Goal: Navigation & Orientation: Find specific page/section

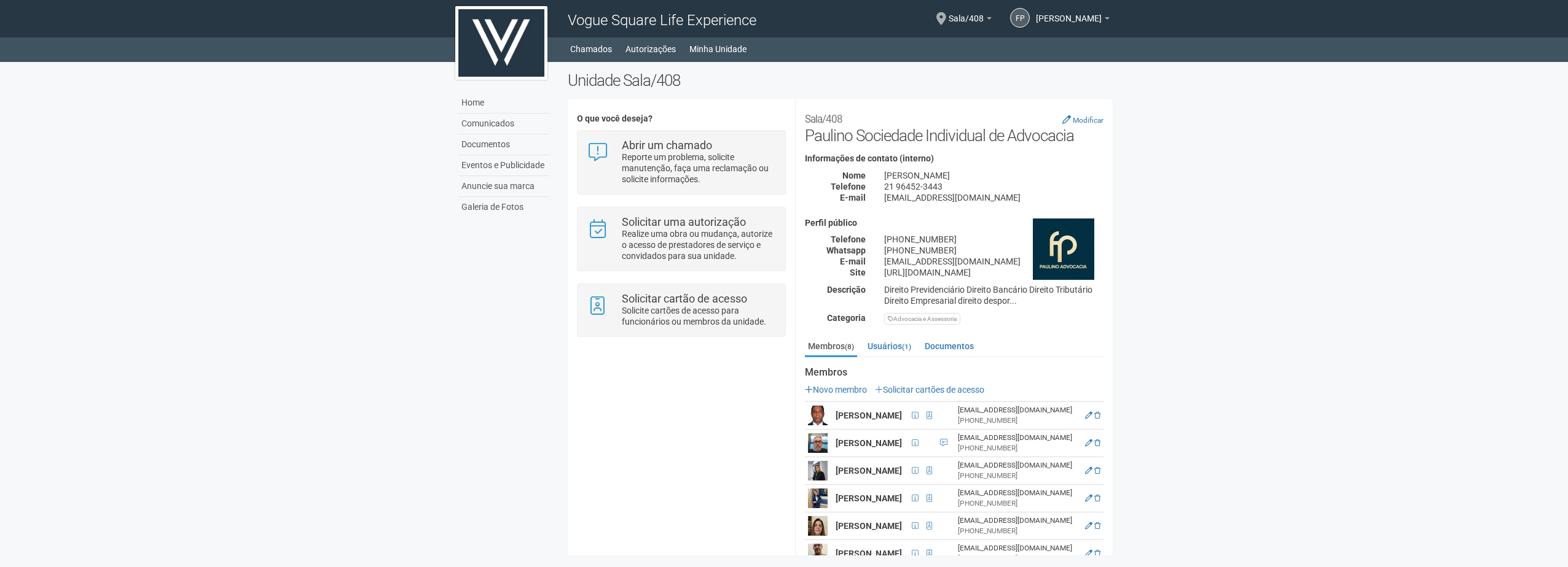
click at [1200, 433] on body "Aguarde... Vogue Square Life Experience FP Fernando Paulino de Souza Junior Fer…" at bounding box center [784, 283] width 1568 height 567
click at [364, 258] on body "Aguarde... Vogue Square Life Experience FP Fernando Paulino de Souza Junior Fer…" at bounding box center [784, 283] width 1568 height 567
click at [481, 106] on link "Home" at bounding box center [504, 103] width 91 height 21
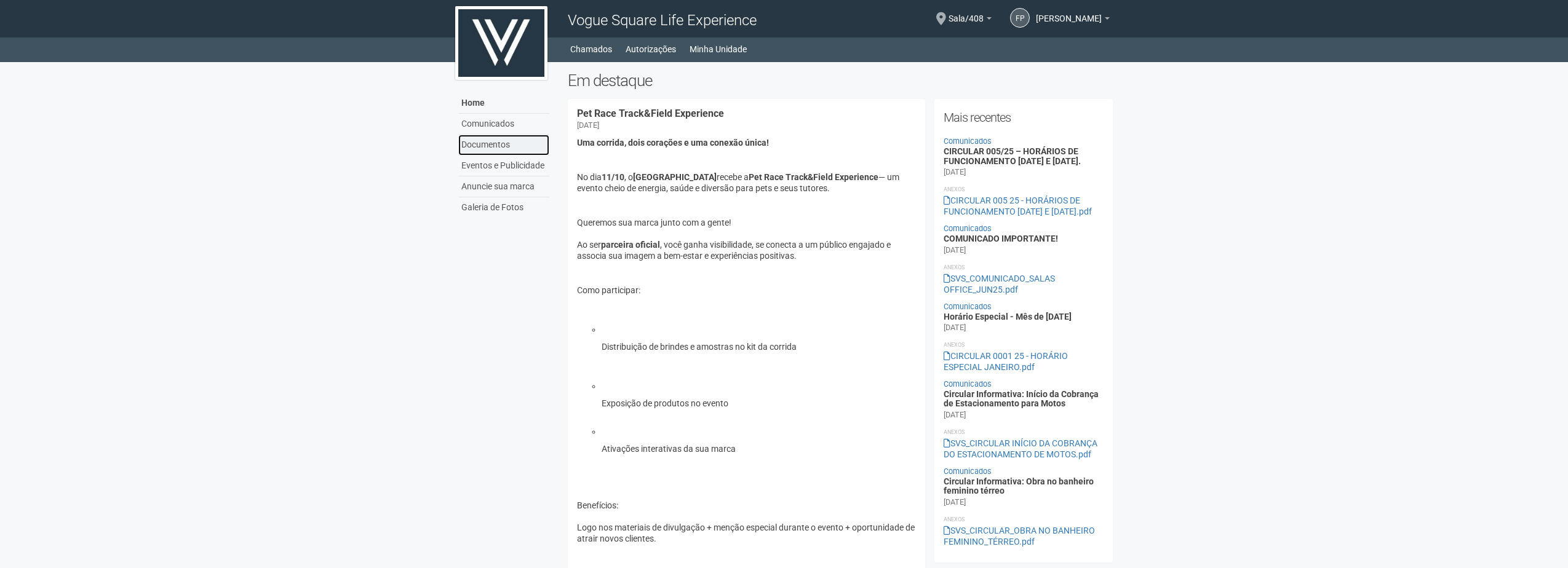
click at [498, 143] on link "Documentos" at bounding box center [504, 145] width 91 height 21
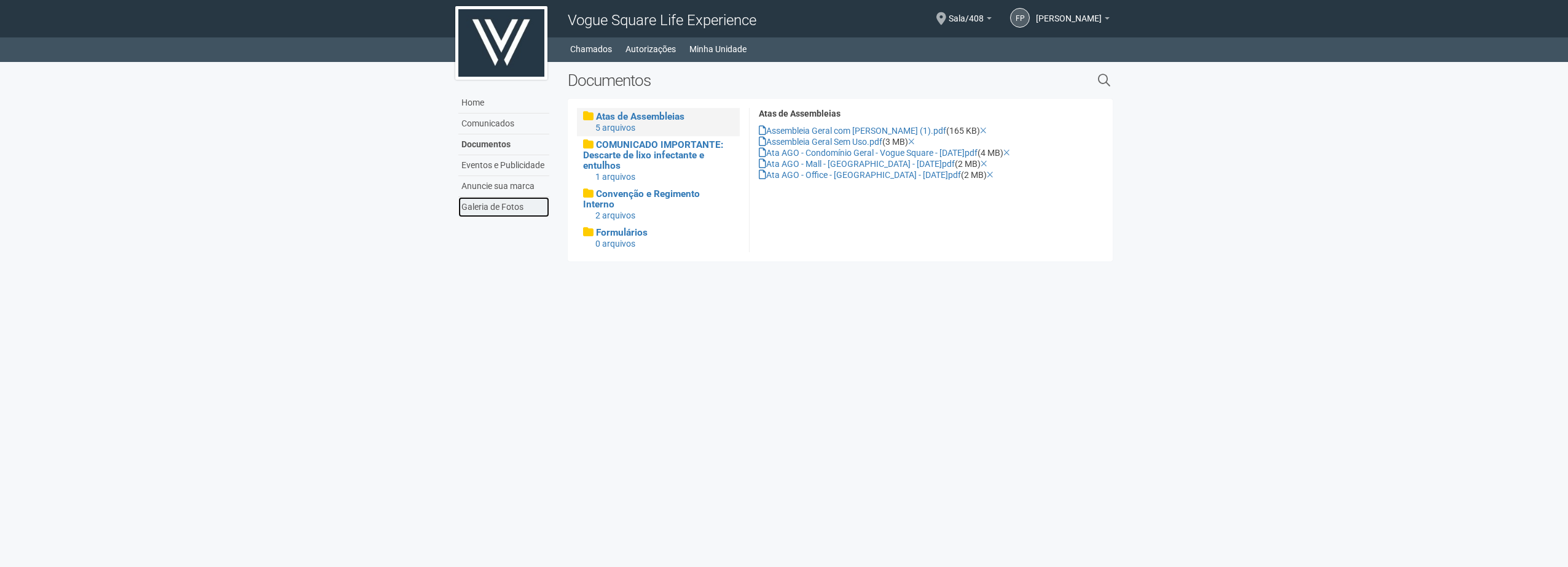
click at [488, 210] on link "Galeria de Fotos" at bounding box center [504, 207] width 91 height 20
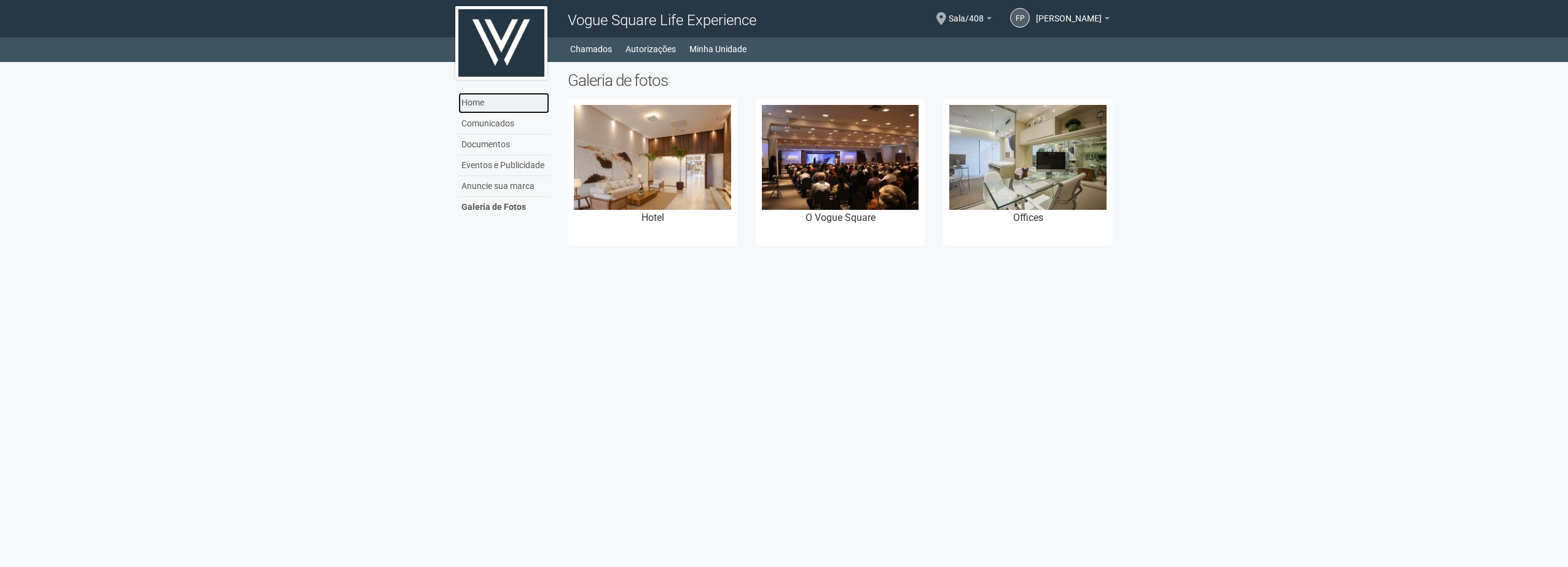
click at [477, 102] on link "Home" at bounding box center [504, 103] width 91 height 21
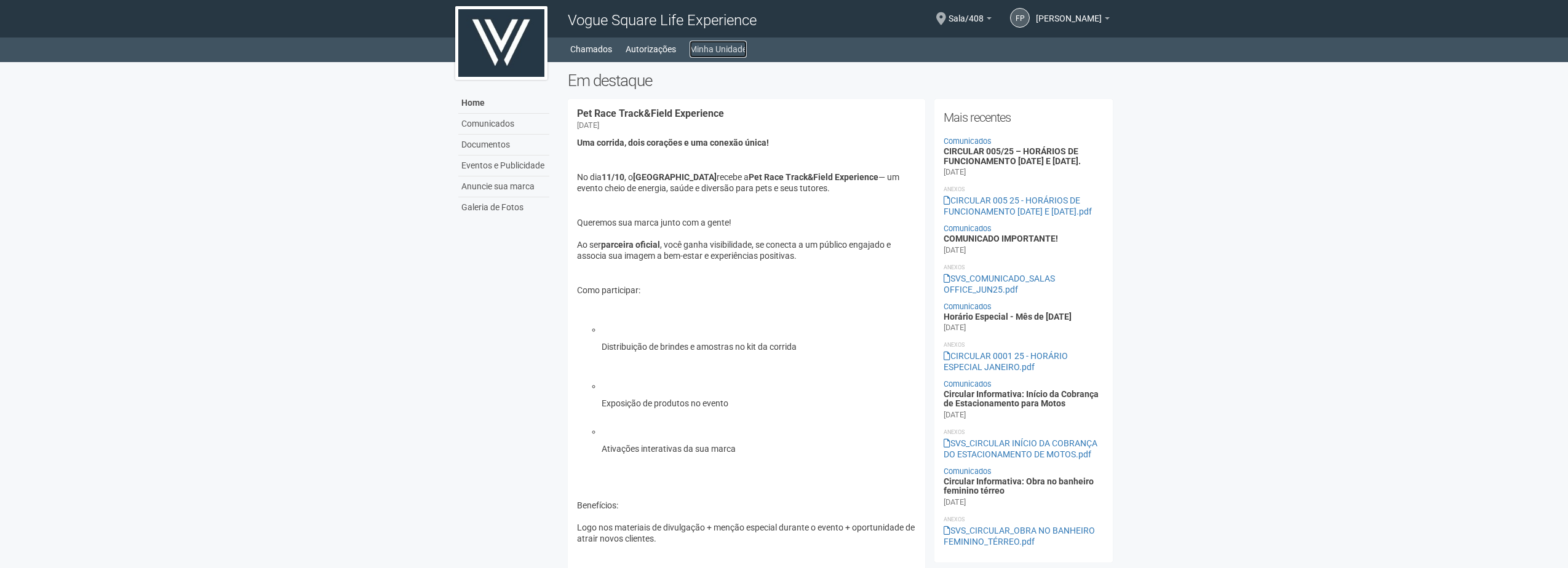
click at [701, 47] on link "Minha Unidade" at bounding box center [718, 49] width 57 height 17
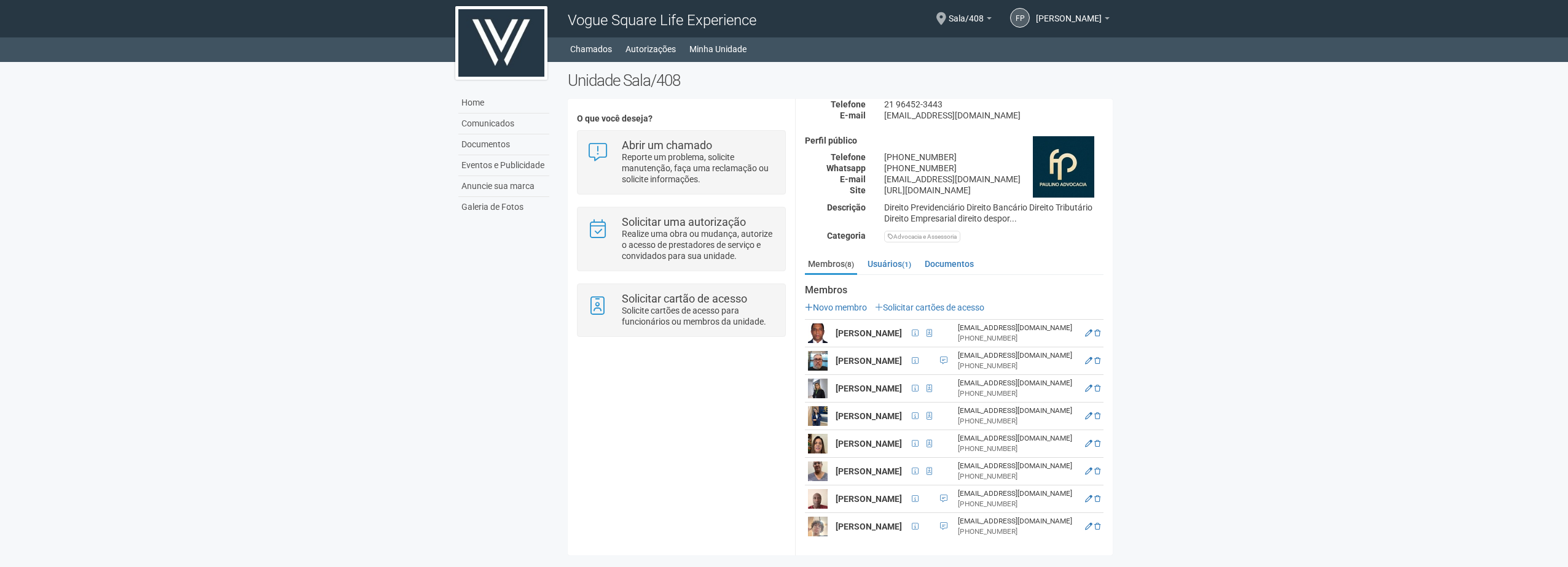
scroll to position [122, 0]
click at [484, 142] on link "Documentos" at bounding box center [504, 145] width 91 height 21
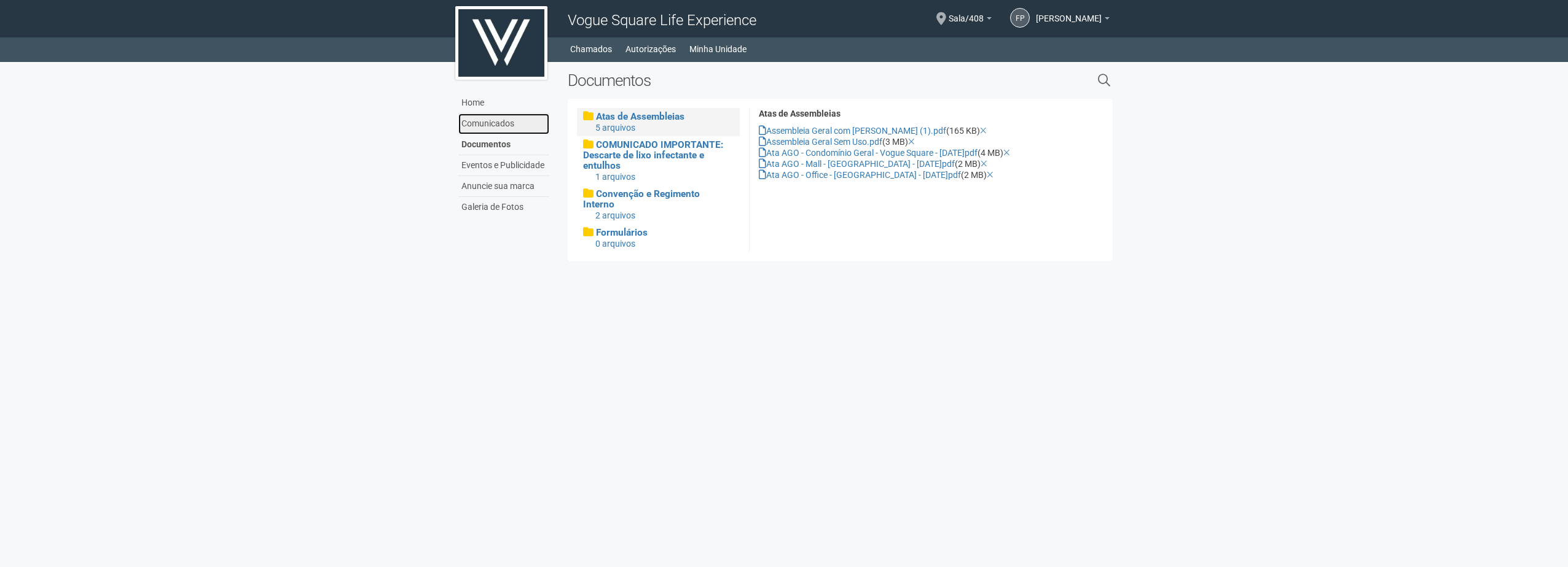
click at [475, 124] on link "Comunicados" at bounding box center [504, 124] width 91 height 21
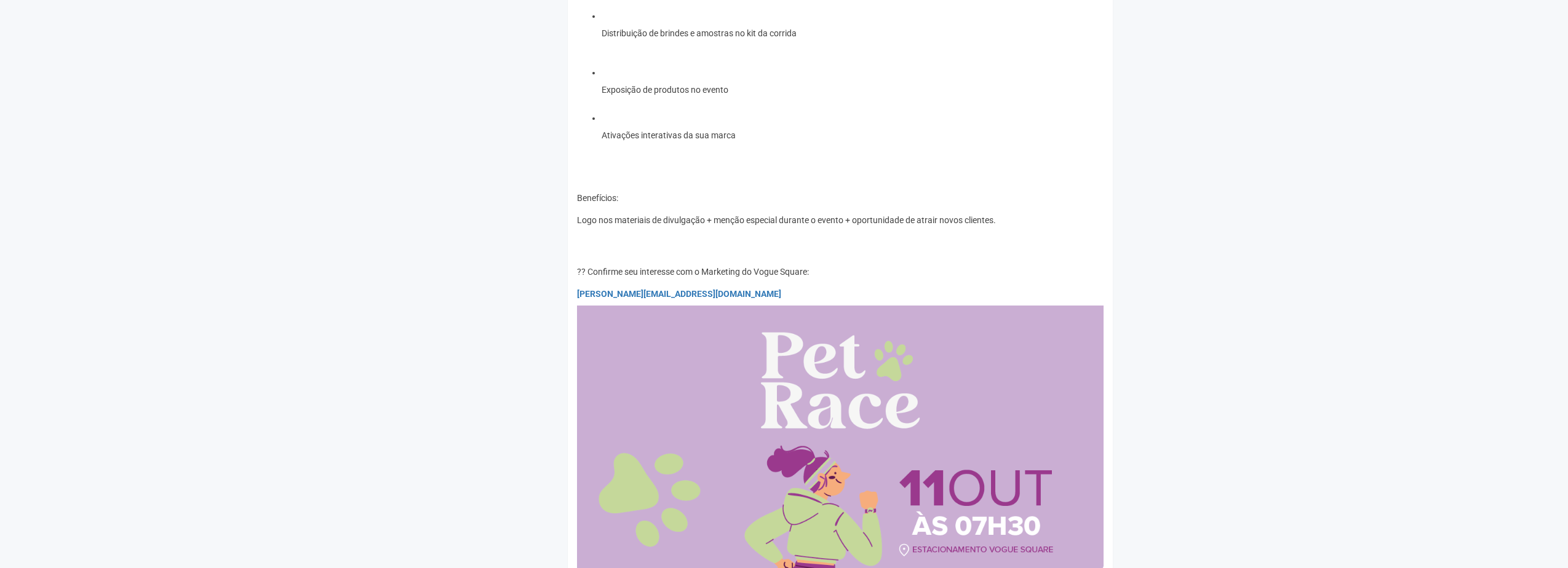
scroll to position [307, 0]
